Goal: Browse casually

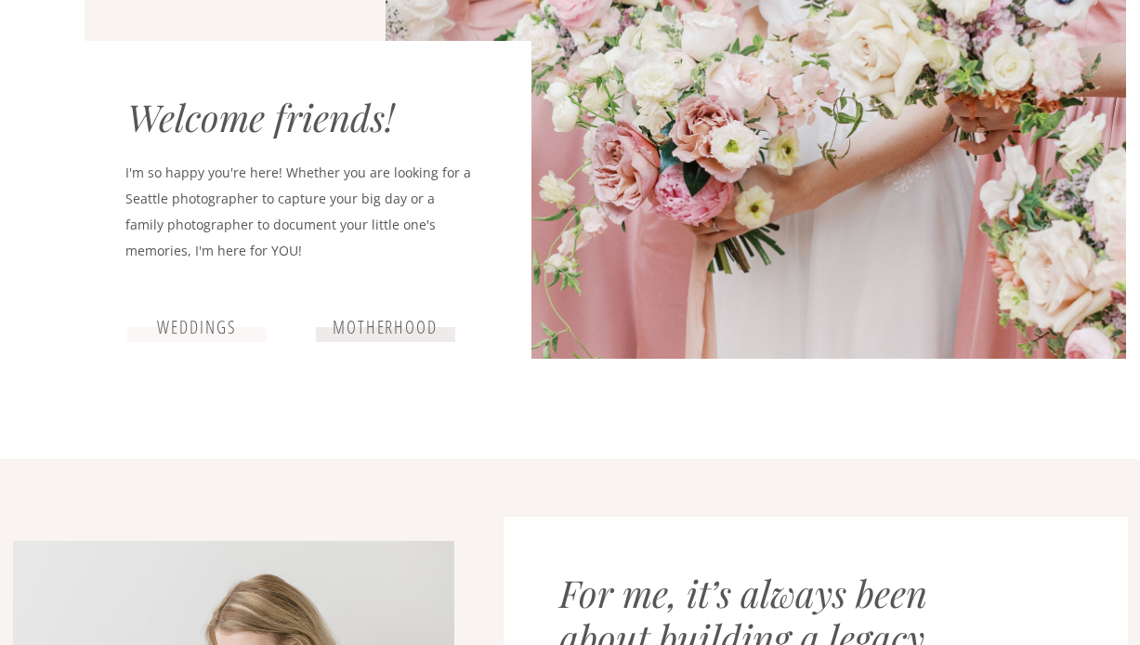
scroll to position [491, 0]
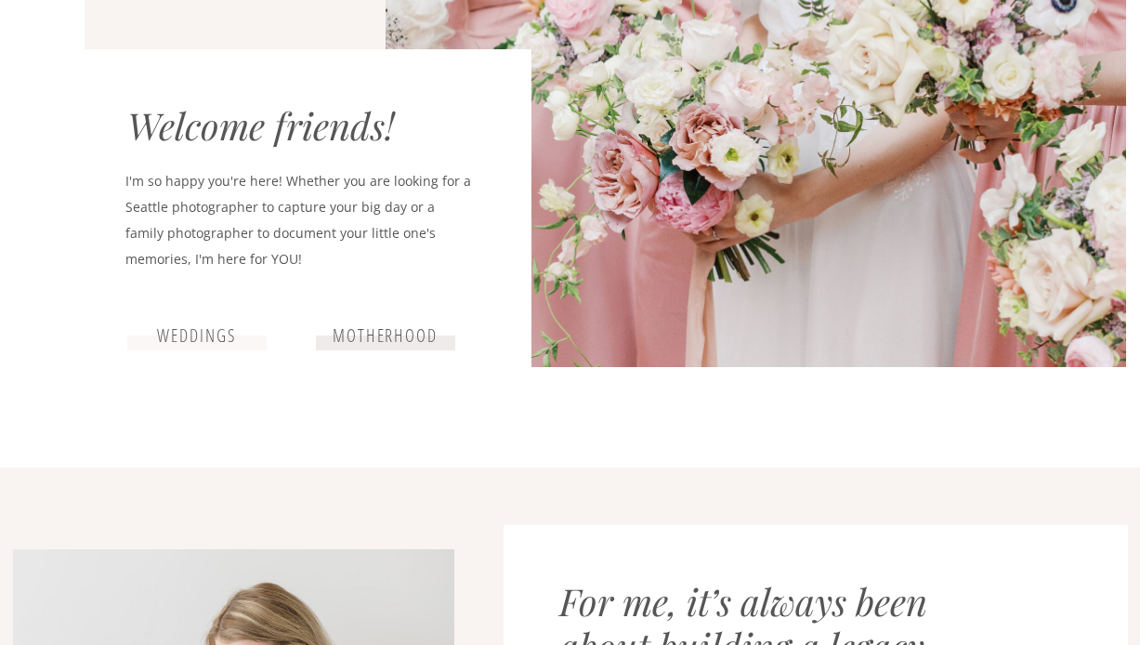
click at [205, 335] on h3 "weddings" at bounding box center [197, 336] width 111 height 22
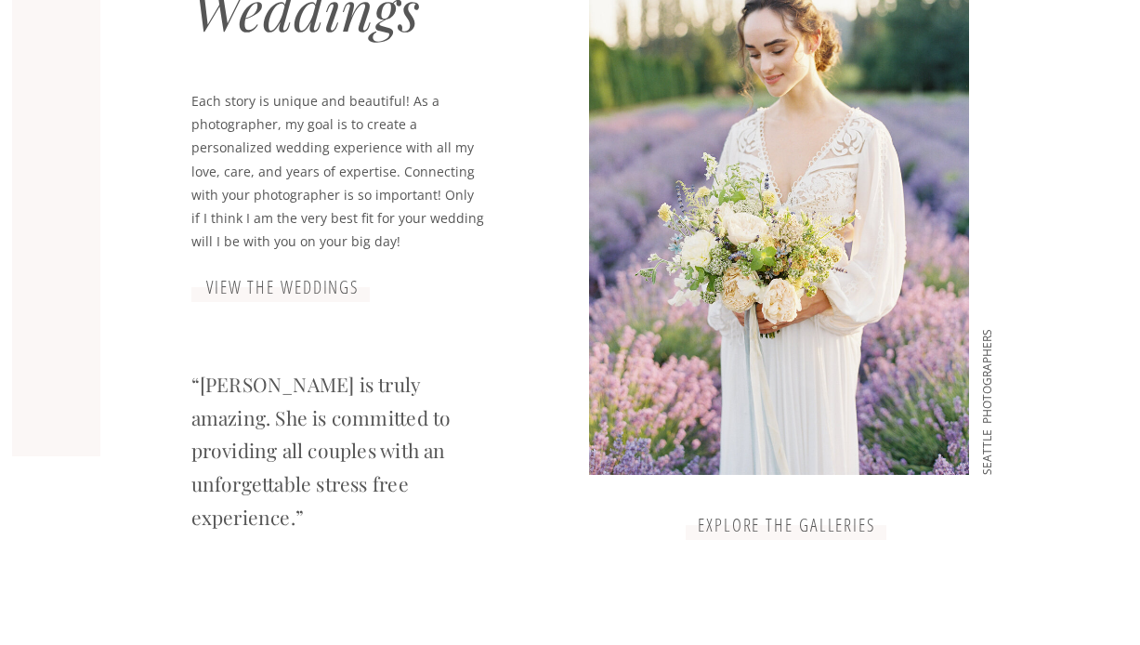
scroll to position [1704, 0]
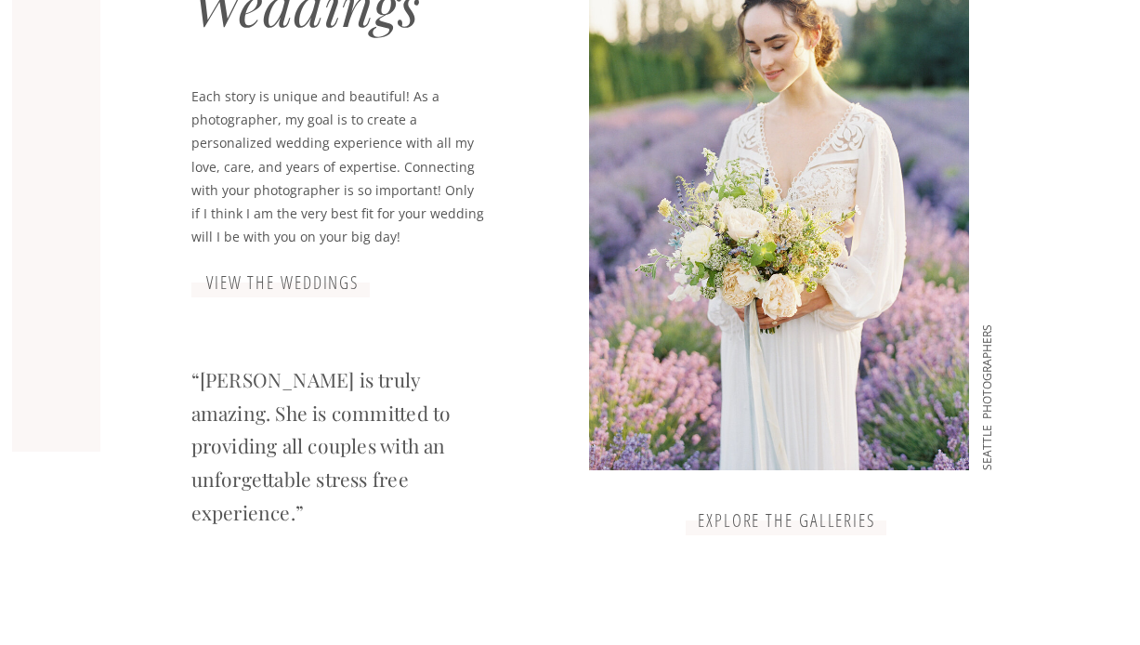
click at [236, 282] on h3 "view the weddings" at bounding box center [283, 283] width 186 height 22
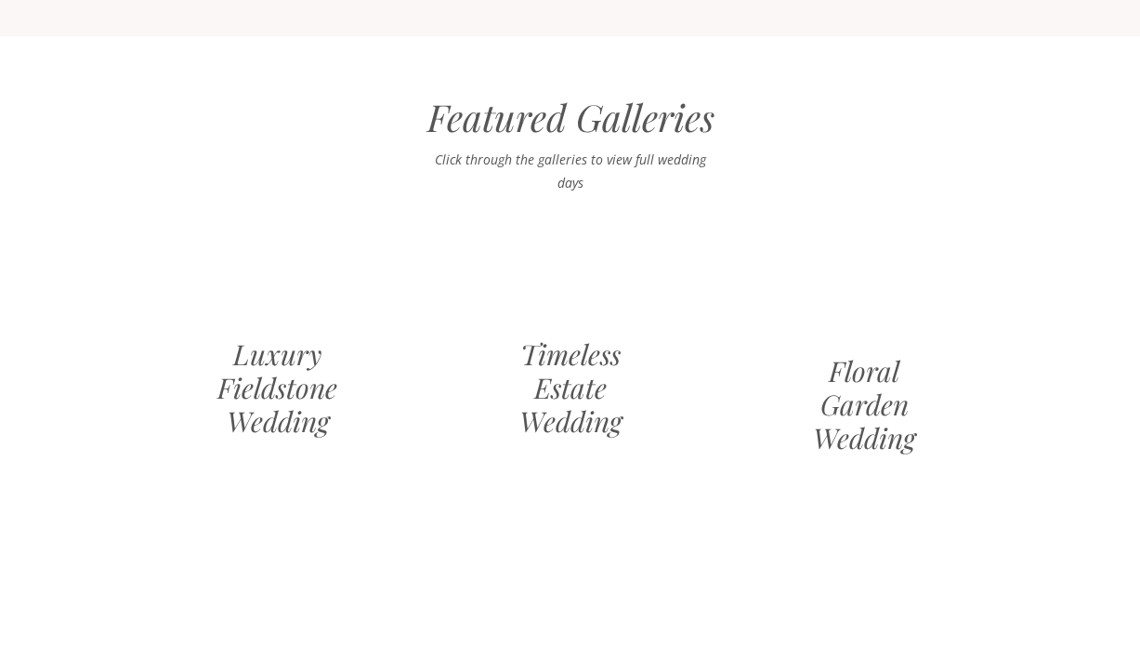
scroll to position [1621, 0]
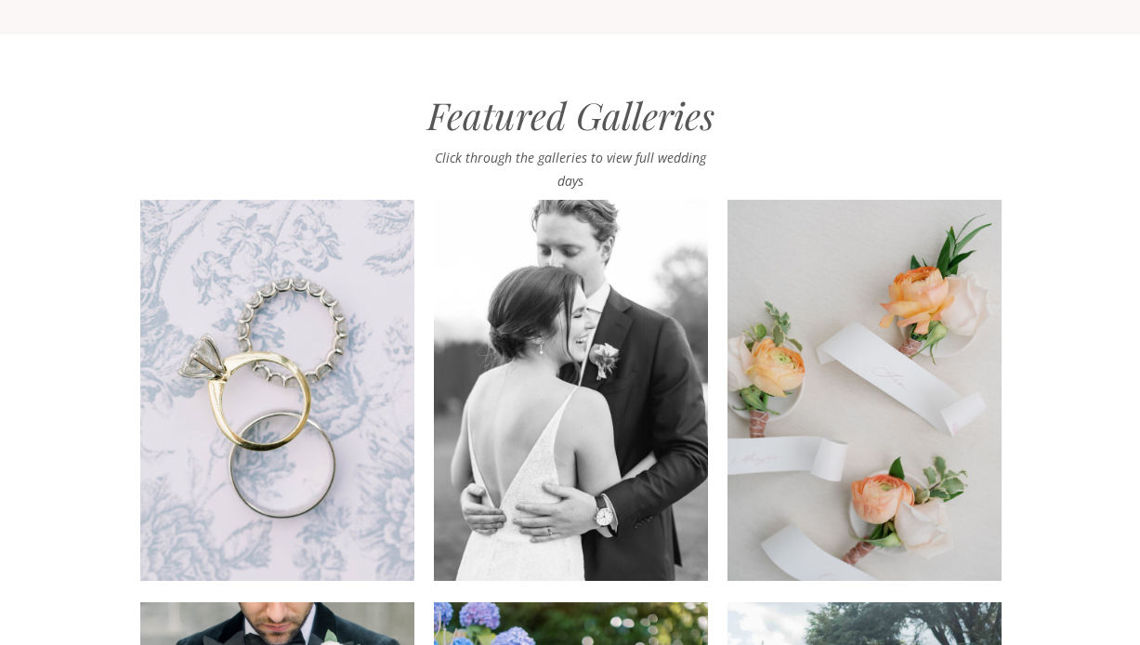
click at [470, 129] on h2 "Featured Galleries" at bounding box center [571, 119] width 432 height 53
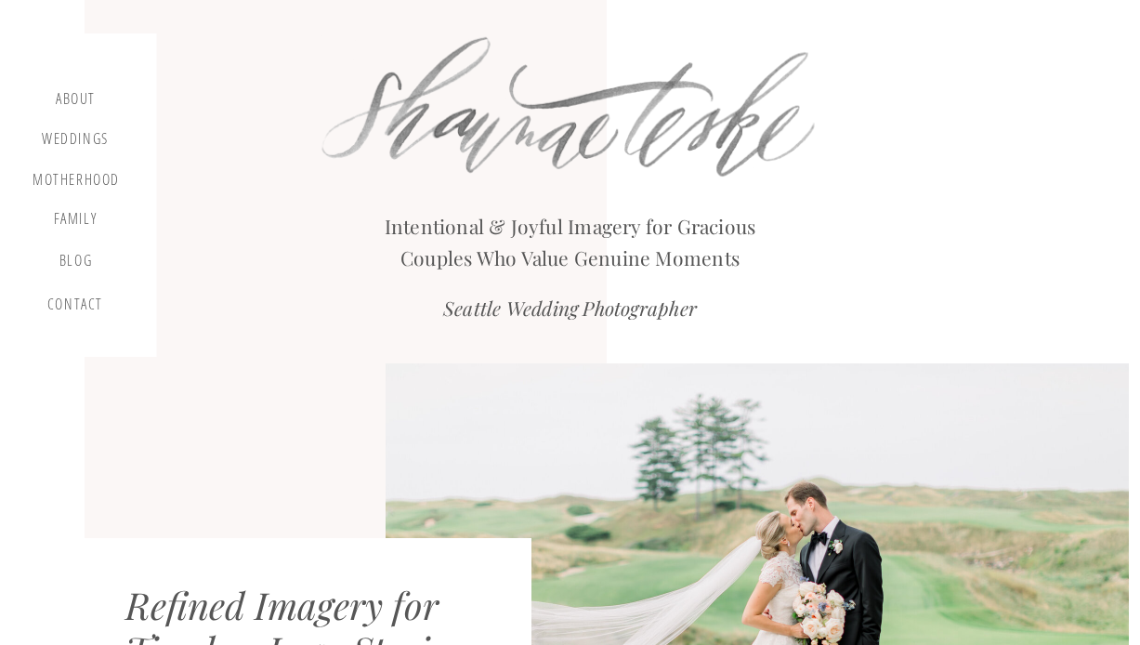
scroll to position [0, 0]
